Goal: Transaction & Acquisition: Download file/media

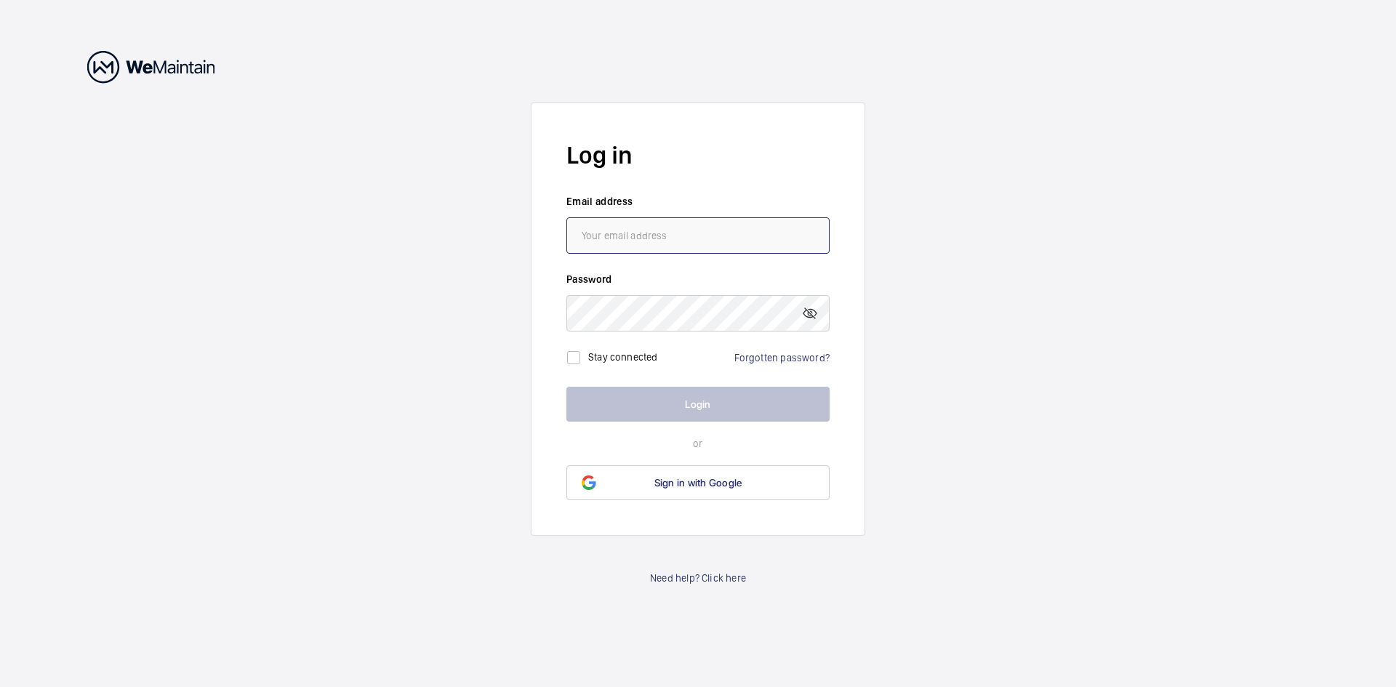
type input "[EMAIL_ADDRESS][DOMAIN_NAME]"
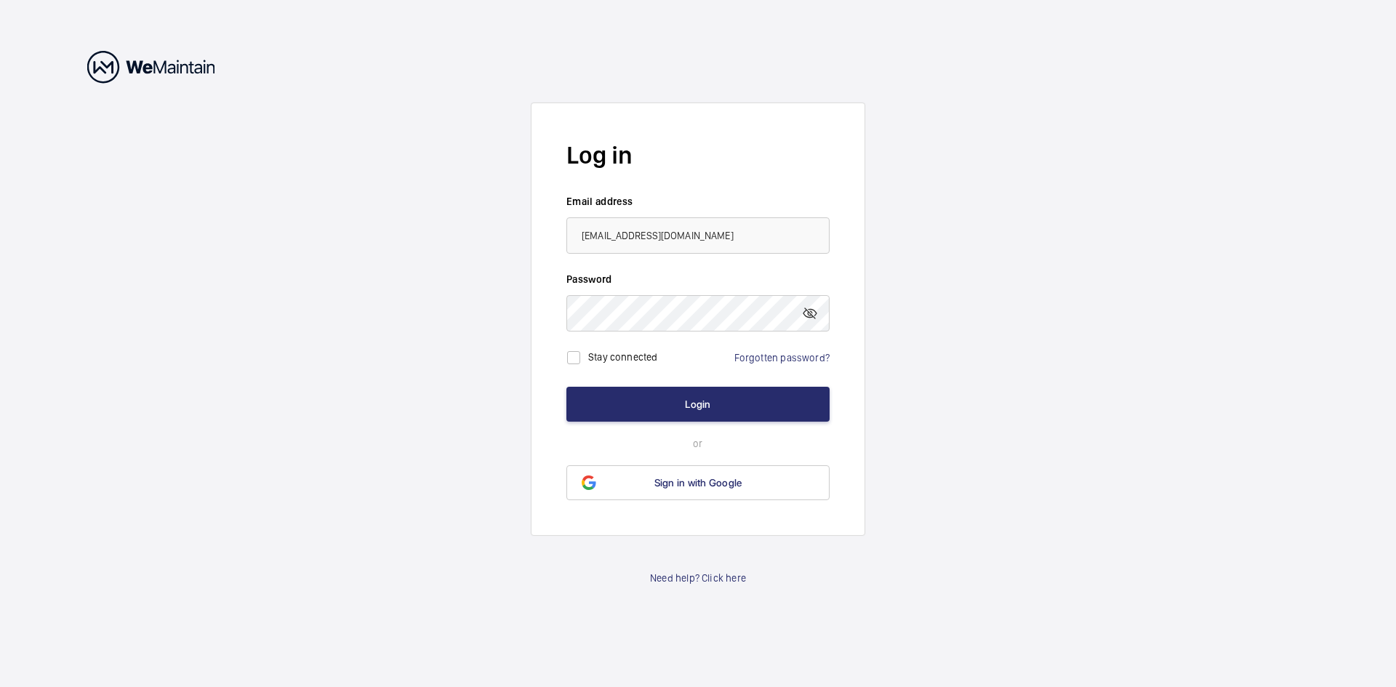
click at [678, 375] on form "Log in Email address [EMAIL_ADDRESS][DOMAIN_NAME] Password Stay connected Forgo…" at bounding box center [698, 319] width 335 height 433
click at [706, 409] on button "Login" at bounding box center [698, 404] width 263 height 35
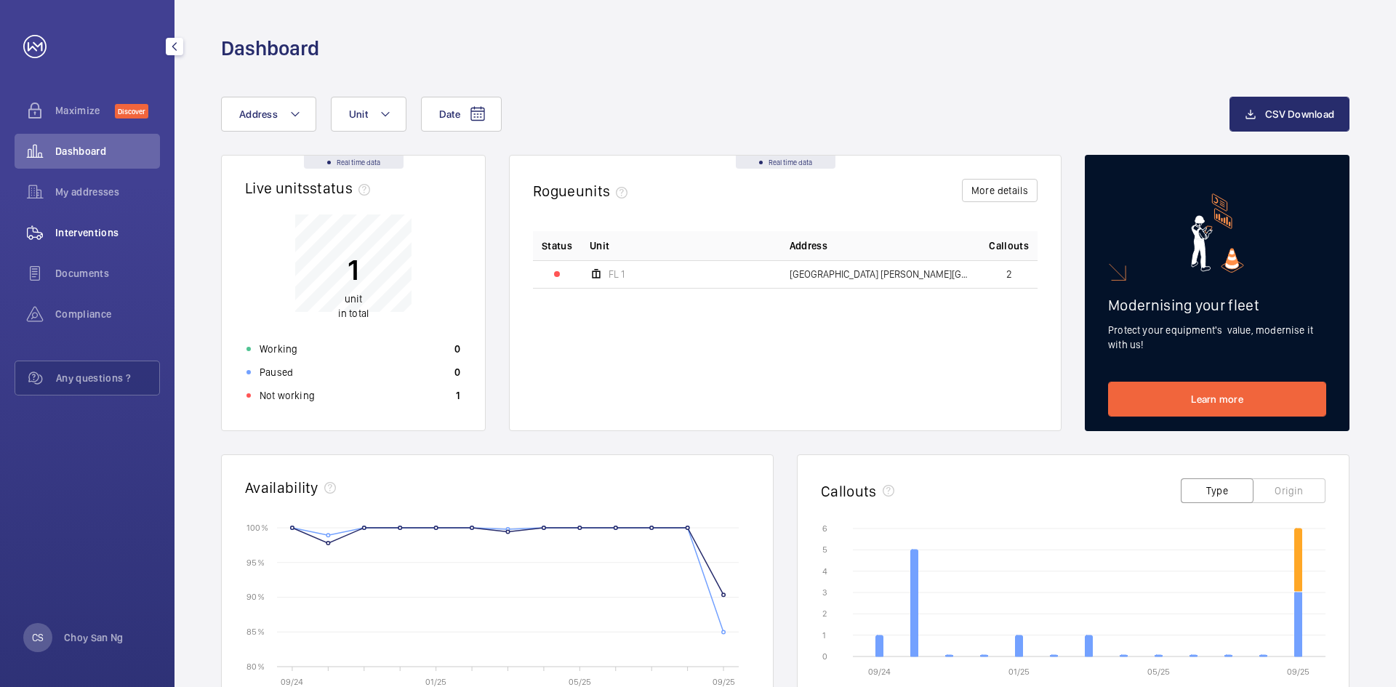
click at [79, 239] on span "Interventions" at bounding box center [107, 232] width 105 height 15
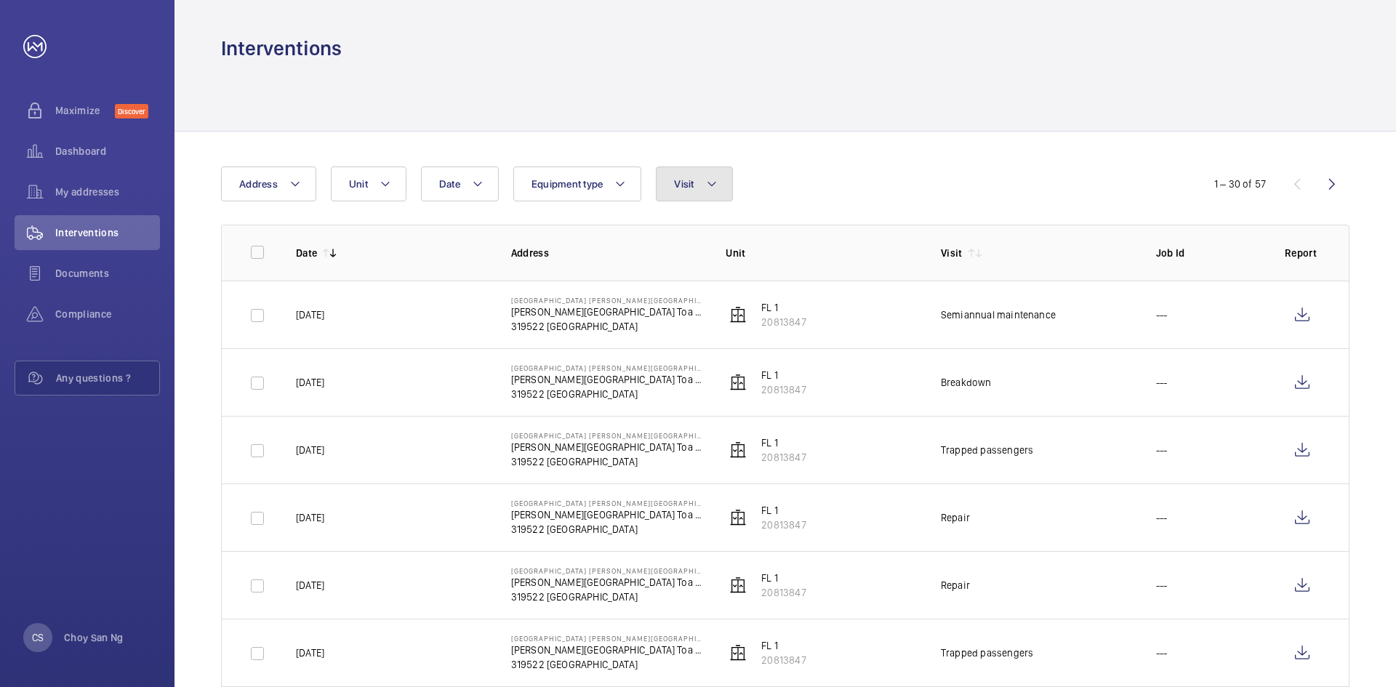
click at [702, 189] on button "Visit" at bounding box center [694, 184] width 76 height 35
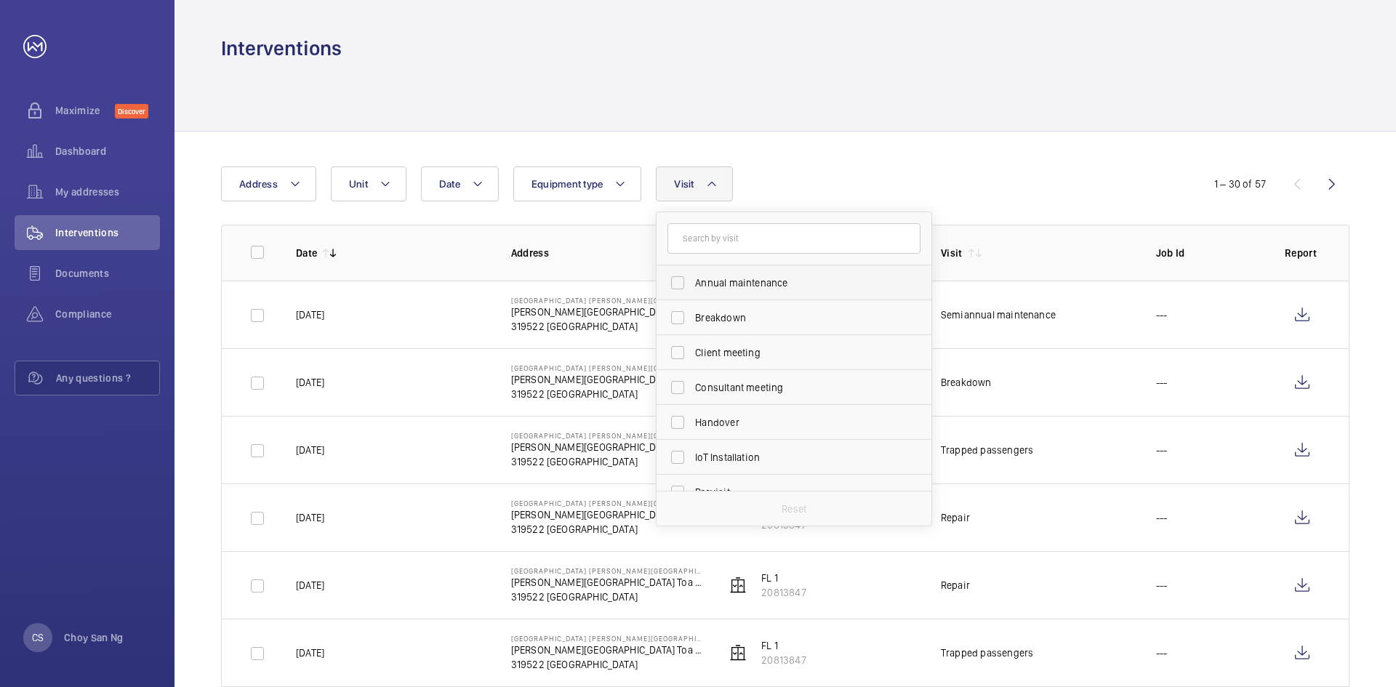
click at [716, 276] on span "Annual maintenance" at bounding box center [795, 283] width 200 height 15
click at [692, 276] on input "Annual maintenance" at bounding box center [677, 282] width 29 height 29
checkbox input "true"
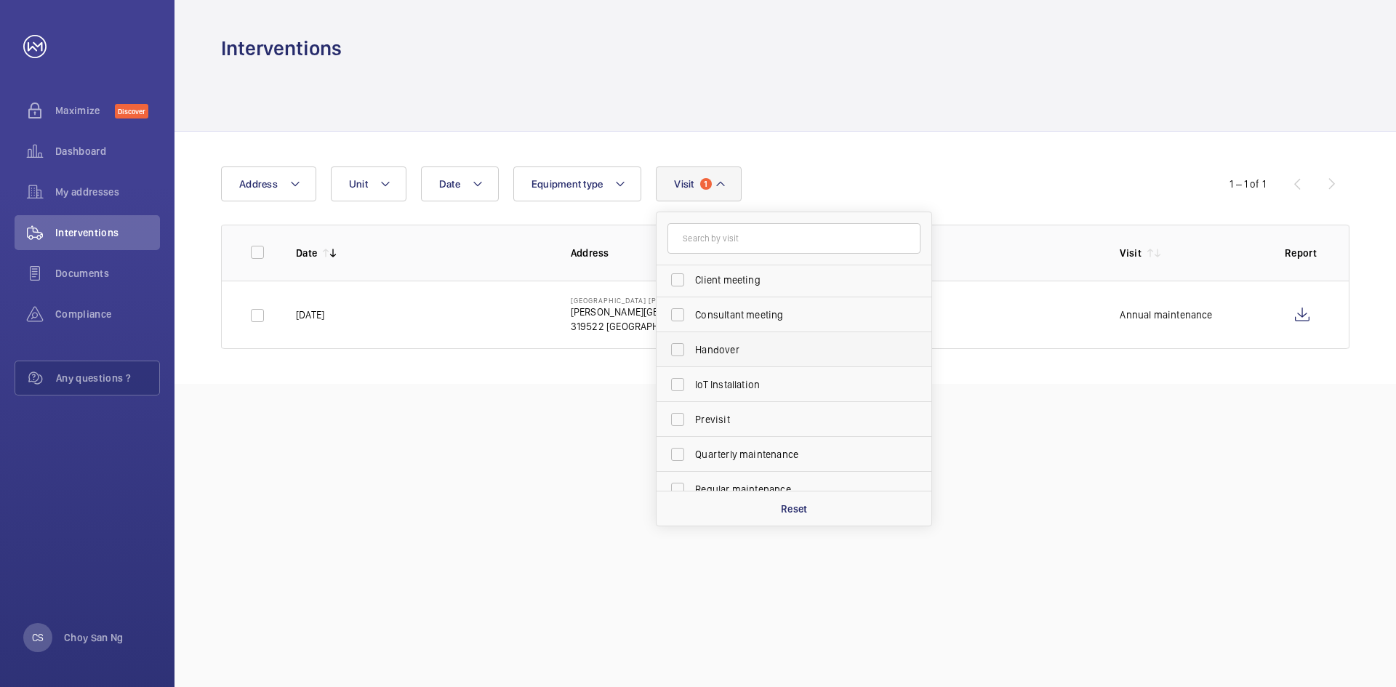
scroll to position [145, 0]
click at [762, 388] on span "Quarterly maintenance" at bounding box center [795, 382] width 200 height 15
click at [692, 388] on input "Quarterly maintenance" at bounding box center [677, 381] width 29 height 29
checkbox input "true"
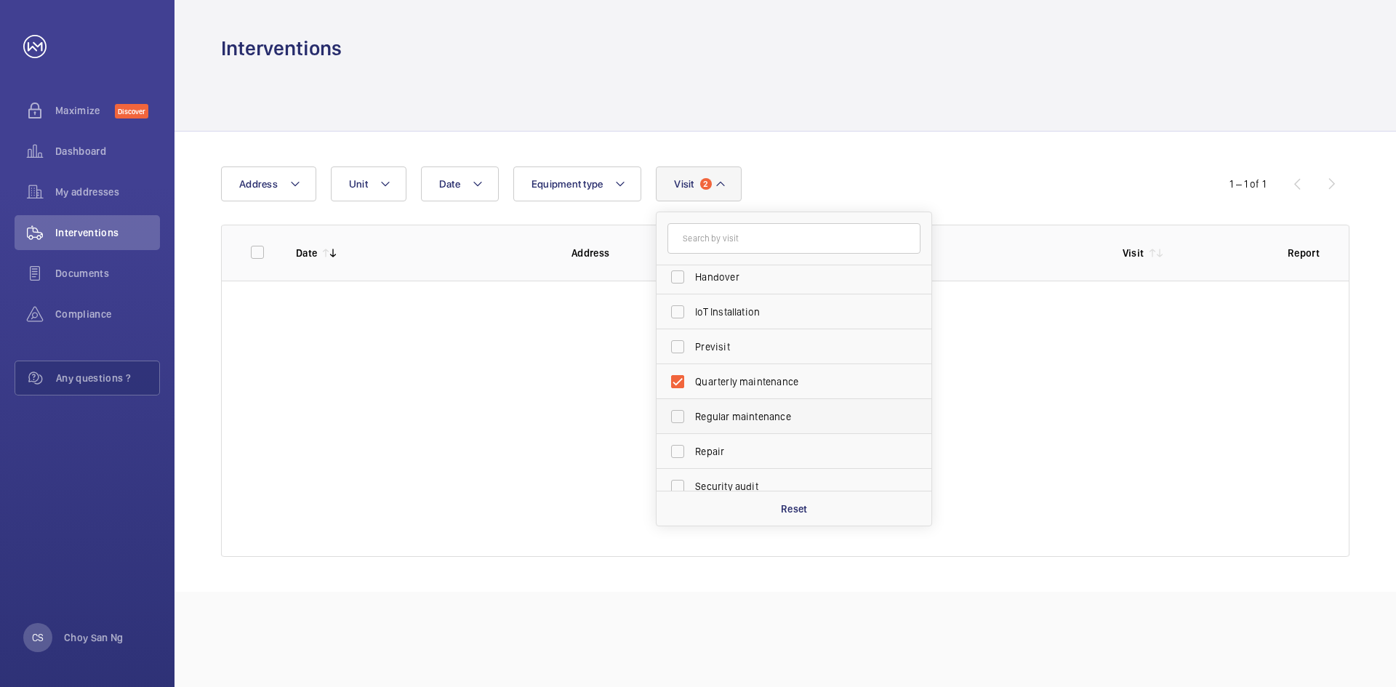
click at [758, 410] on span "Regular maintenance" at bounding box center [795, 416] width 200 height 15
click at [692, 410] on input "Regular maintenance" at bounding box center [677, 416] width 29 height 29
checkbox input "true"
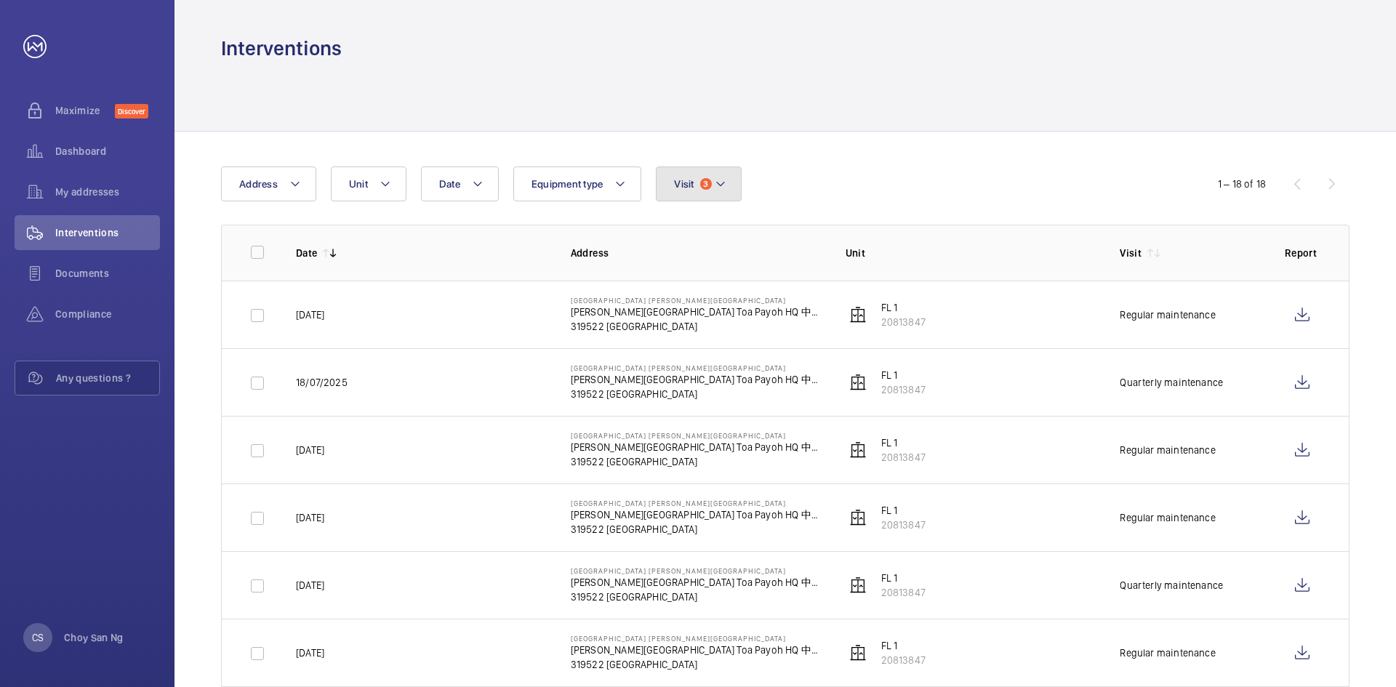
click at [677, 184] on span "Visit" at bounding box center [684, 184] width 20 height 12
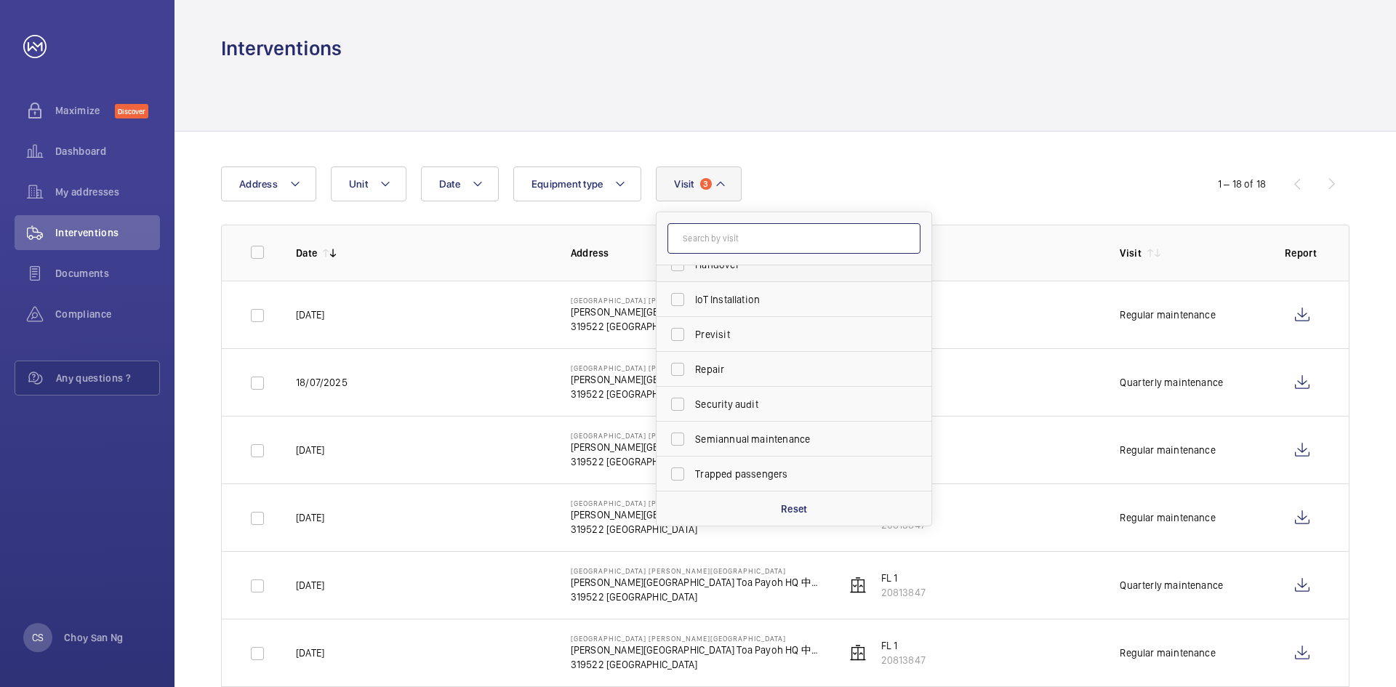
scroll to position [228, 0]
click at [735, 442] on span "Semiannual maintenance" at bounding box center [795, 438] width 200 height 15
click at [692, 442] on input "Semiannual maintenance" at bounding box center [677, 438] width 29 height 29
checkbox input "true"
click at [828, 169] on div "Date Address Unit Equipment type Visit 4 Regular maintenance Quarterly maintena…" at bounding box center [698, 184] width 954 height 35
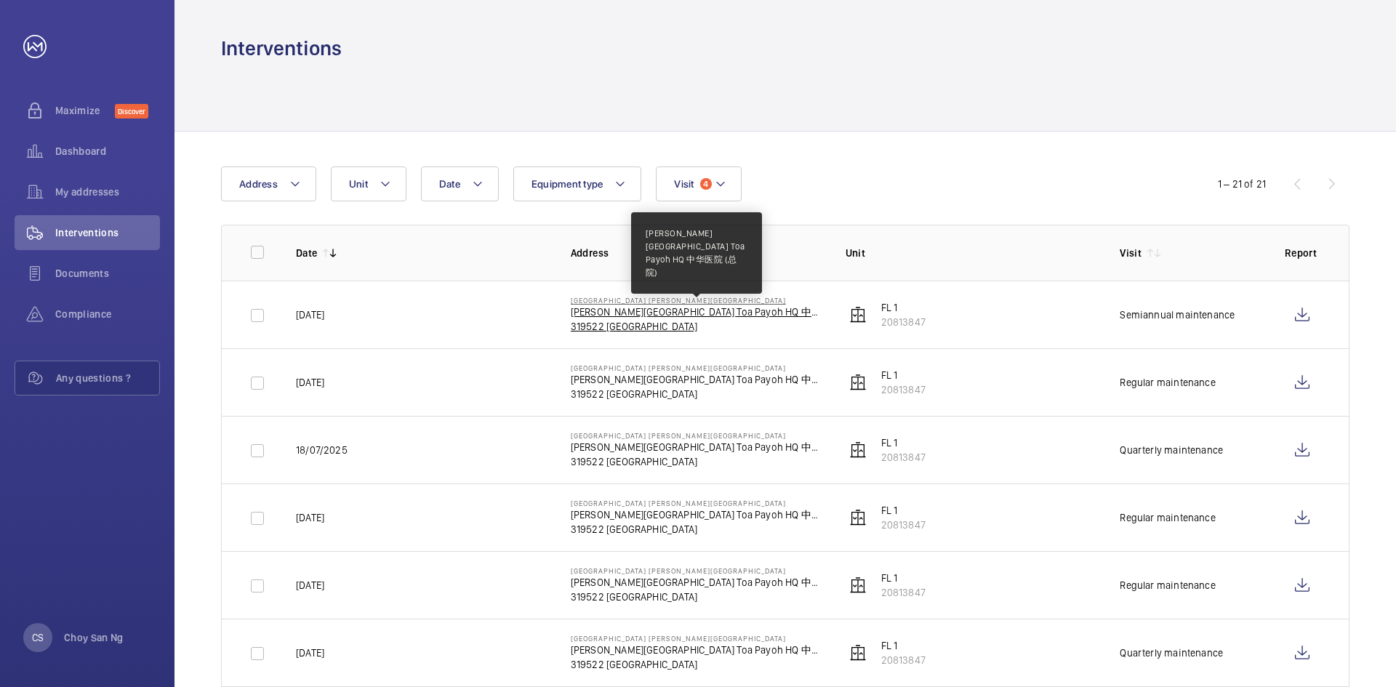
click at [632, 314] on p "[PERSON_NAME][GEOGRAPHIC_DATA] Toa Payoh HQ 中华医院 (总院)" at bounding box center [697, 312] width 252 height 15
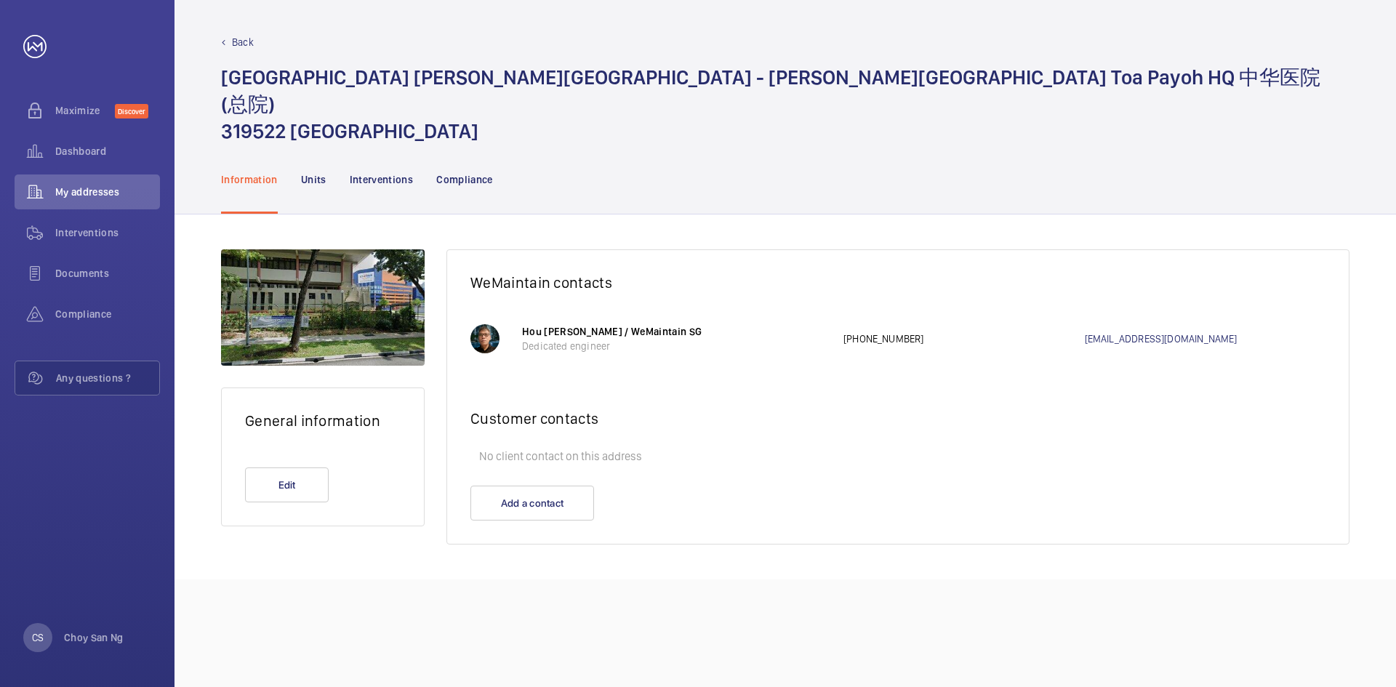
click at [230, 41] on div "Back" at bounding box center [785, 42] width 1129 height 15
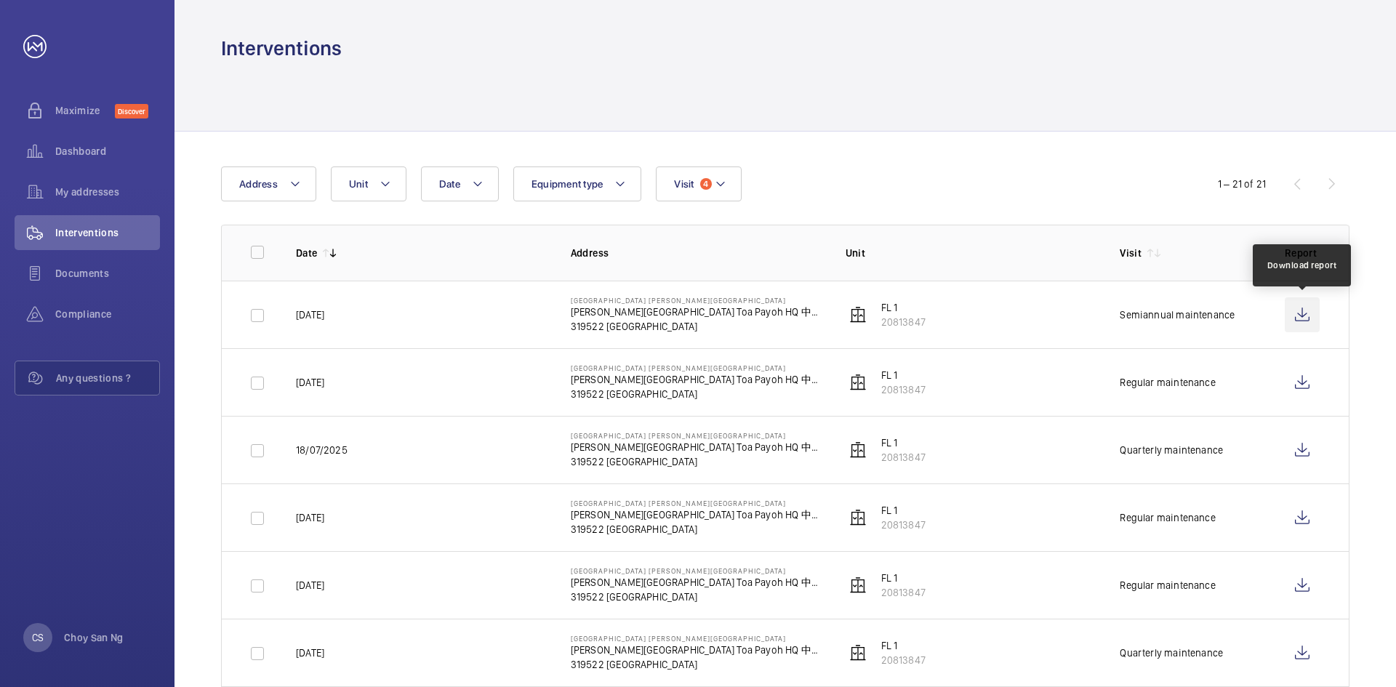
click at [1301, 314] on wm-front-icon-button at bounding box center [1302, 314] width 35 height 35
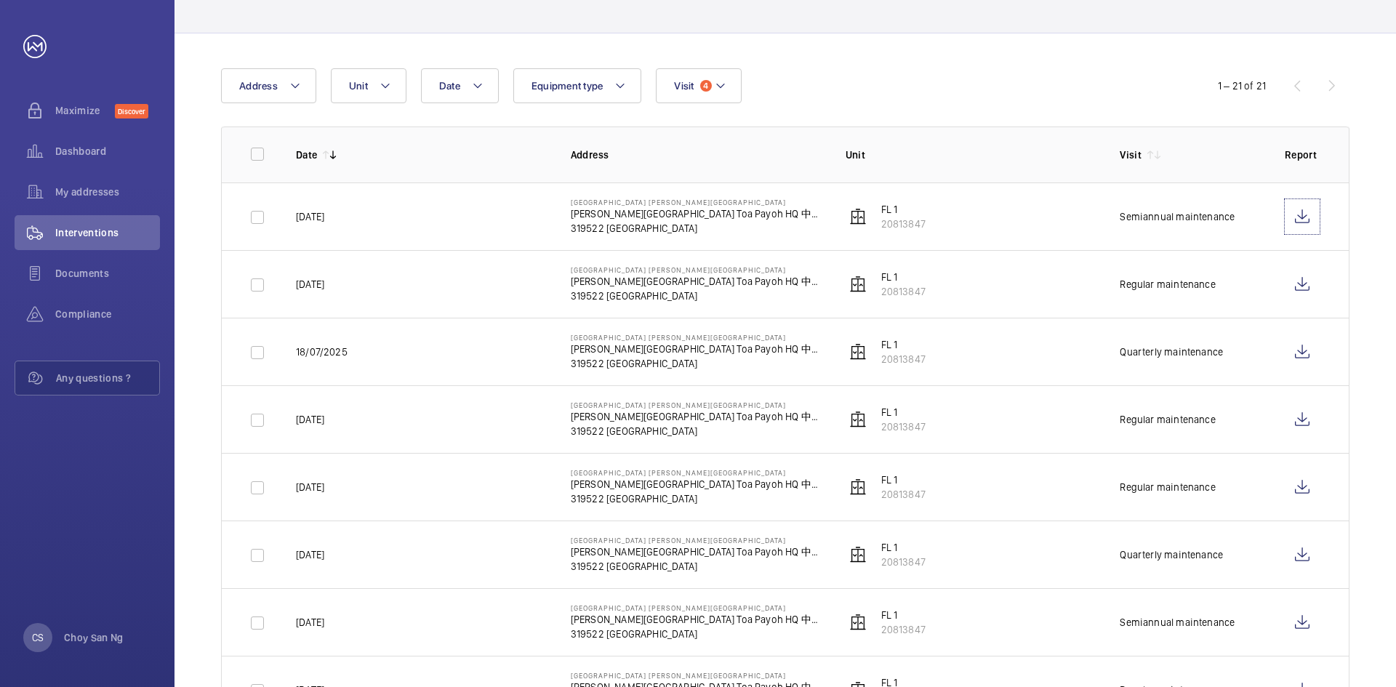
scroll to position [73, 0]
